Goal: Use online tool/utility: Use online tool/utility

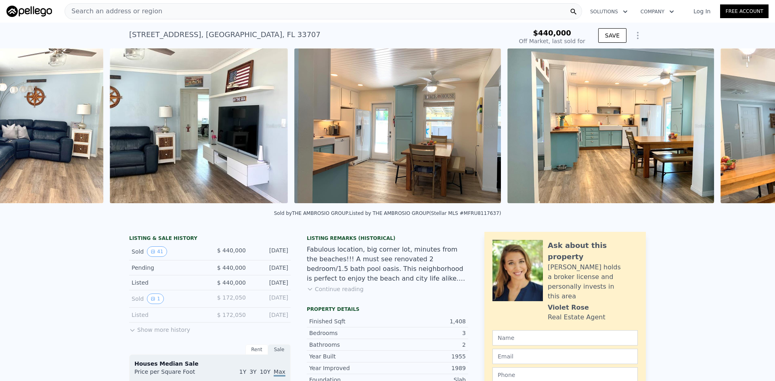
scroll to position [0, 1584]
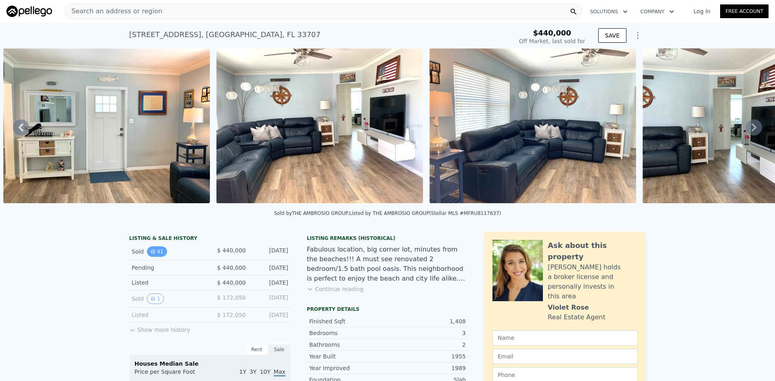
click at [153, 255] on button "41" at bounding box center [157, 252] width 20 height 10
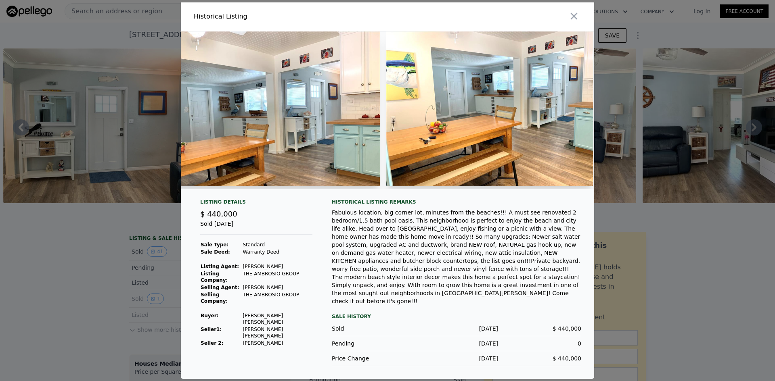
scroll to position [0, 2705]
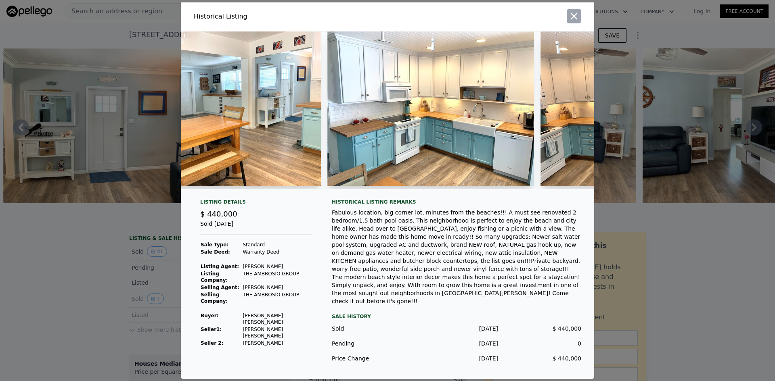
click at [576, 22] on icon "button" at bounding box center [573, 15] width 11 height 11
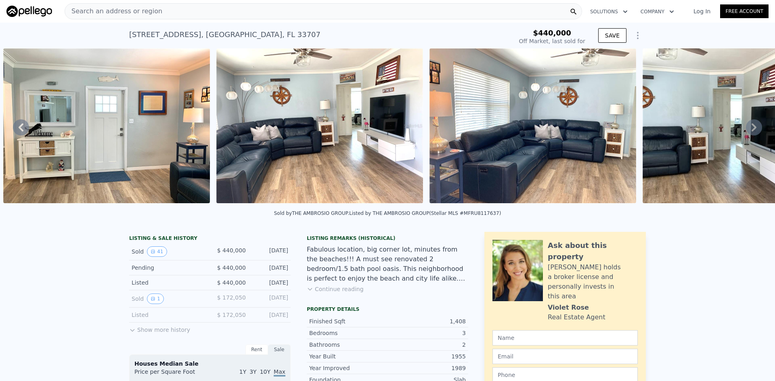
type input "$ 772,000"
type input "$ 250,361"
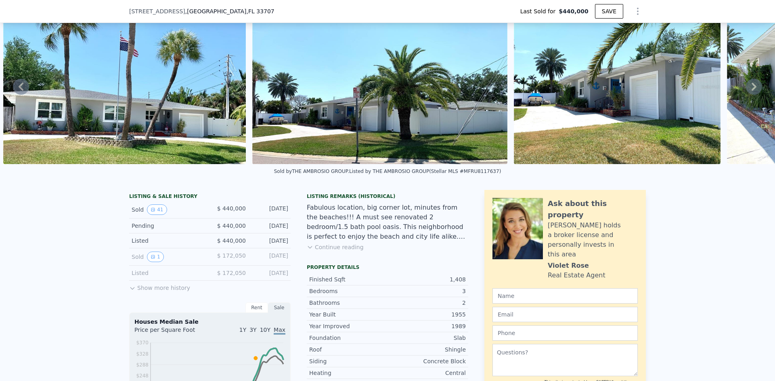
scroll to position [38, 0]
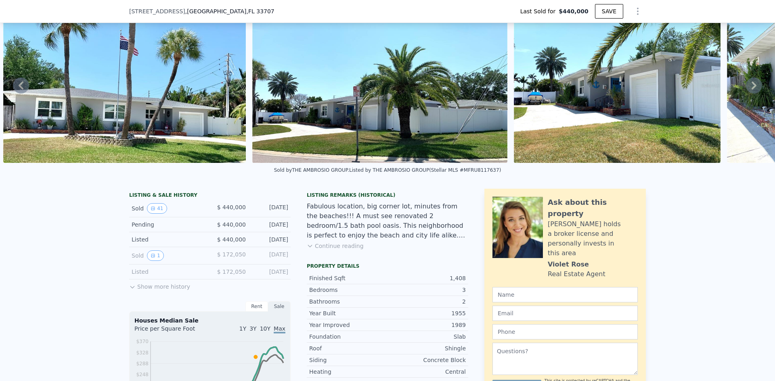
click at [338, 250] on button "Continue reading" at bounding box center [335, 246] width 57 height 8
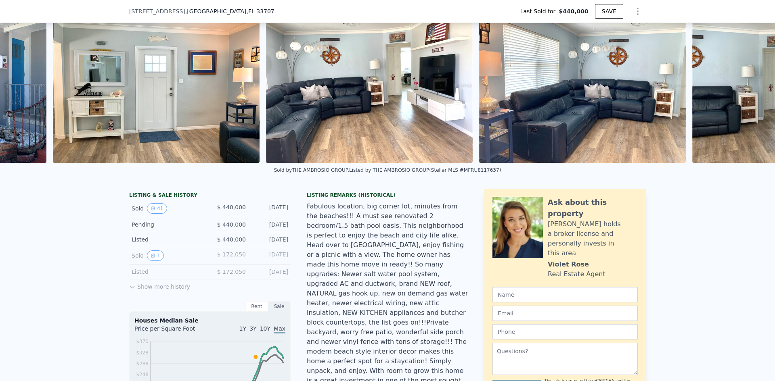
scroll to position [0, 1584]
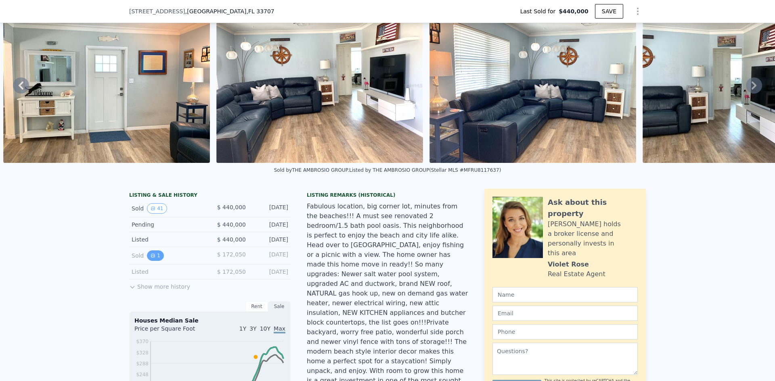
click at [147, 258] on button "1" at bounding box center [155, 256] width 17 height 10
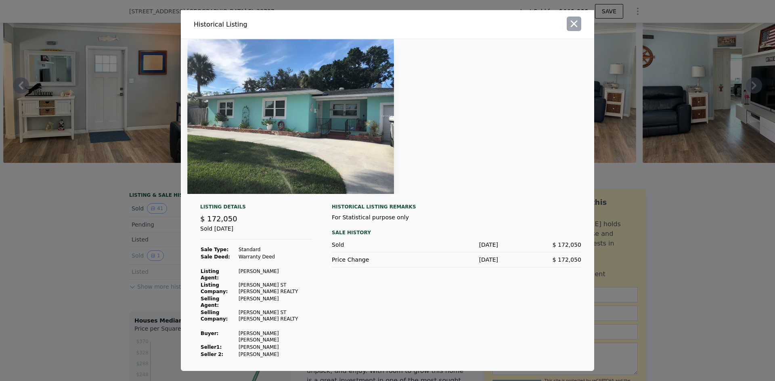
click at [579, 29] on icon "button" at bounding box center [573, 23] width 11 height 11
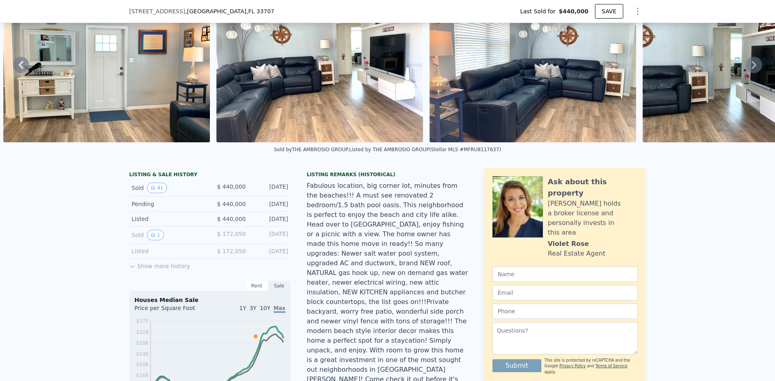
scroll to position [78, 0]
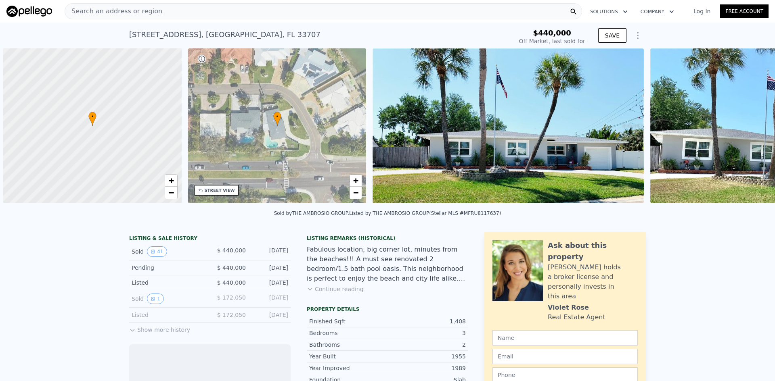
scroll to position [0, 3]
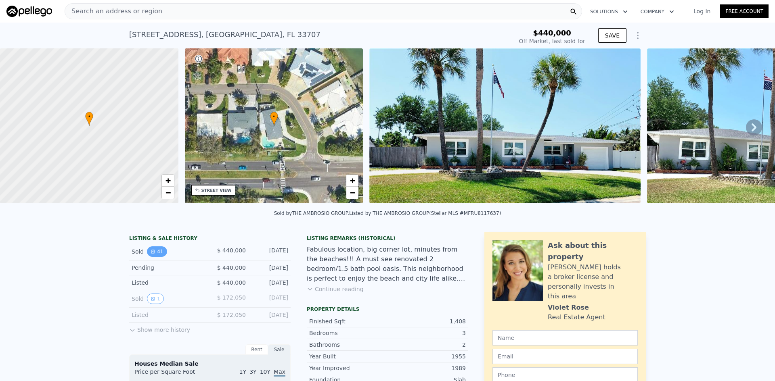
click at [151, 254] on icon "View historical data" at bounding box center [153, 251] width 5 height 5
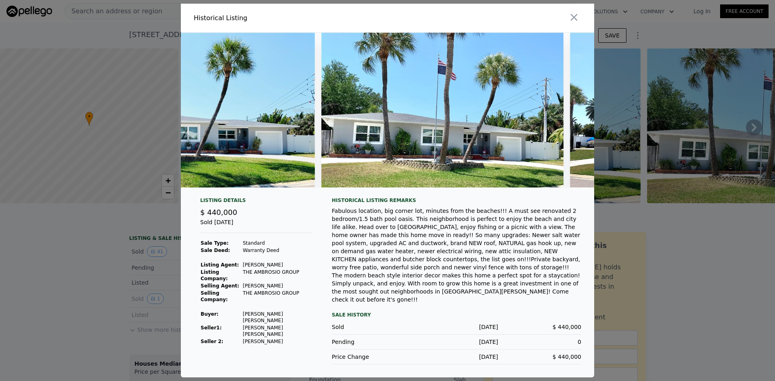
scroll to position [0, 0]
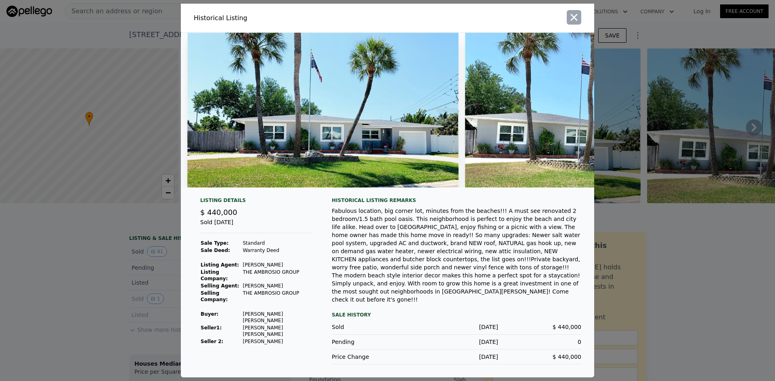
click at [575, 21] on icon "button" at bounding box center [574, 17] width 7 height 7
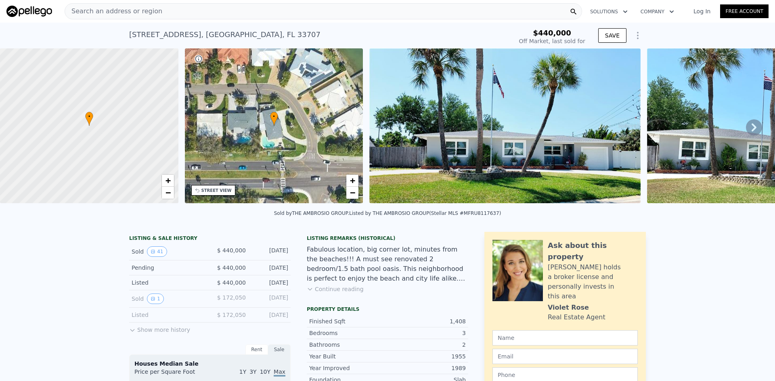
type input "$ 772,000"
type input "$ 250,361"
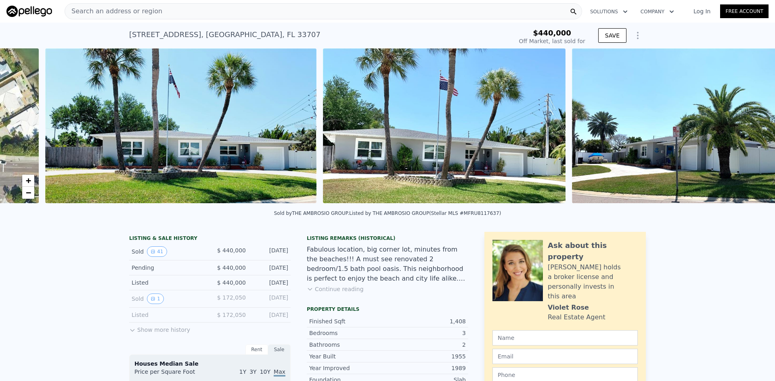
scroll to position [0, 369]
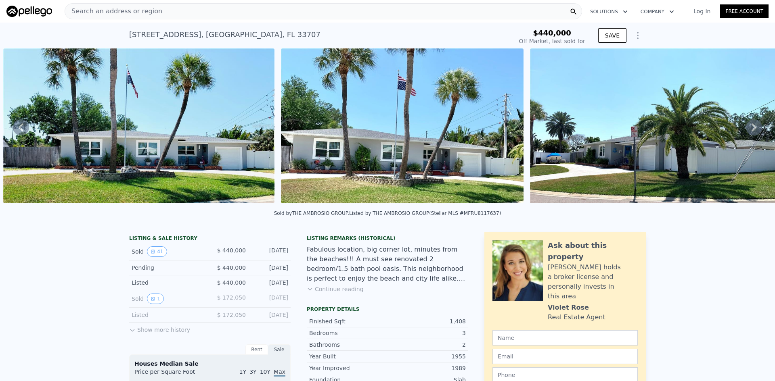
click at [326, 293] on button "Continue reading" at bounding box center [335, 289] width 57 height 8
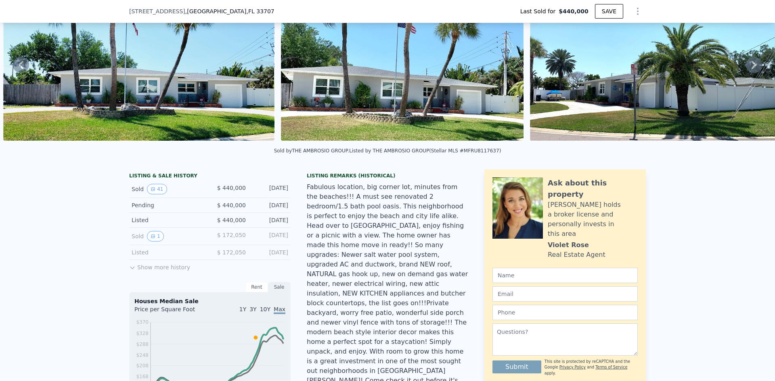
scroll to position [78, 0]
